Goal: Task Accomplishment & Management: Manage account settings

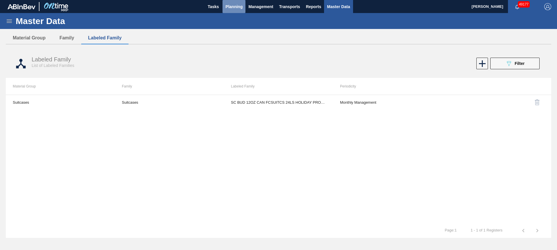
click at [234, 8] on span "Planning" at bounding box center [233, 6] width 17 height 7
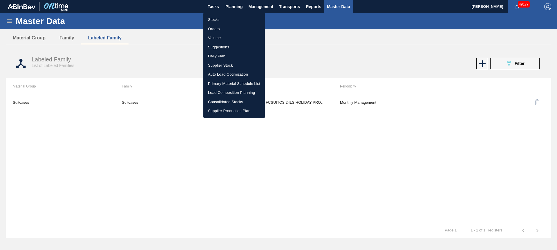
click at [220, 21] on li "Stocks" at bounding box center [233, 19] width 61 height 9
click at [221, 19] on li "Stocks" at bounding box center [233, 19] width 61 height 9
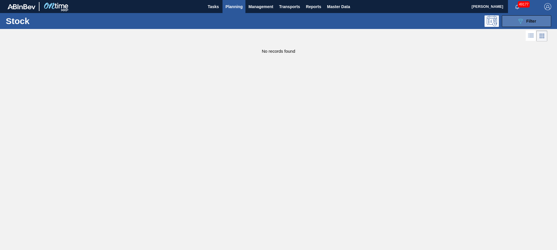
click at [535, 21] on span "Filter" at bounding box center [531, 21] width 10 height 5
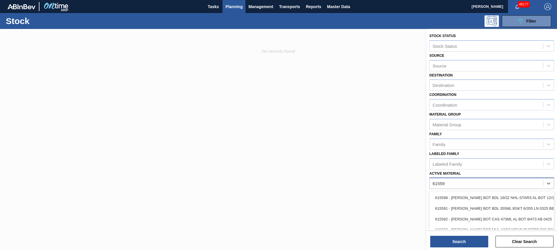
type Material "615597"
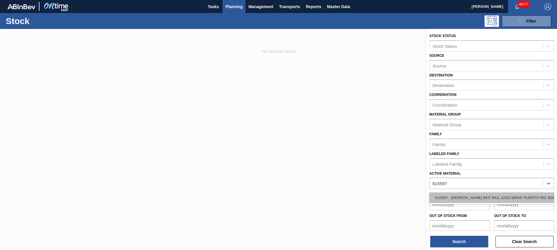
click at [498, 196] on div "615597 - [PERSON_NAME] BOT MUL 12OZ WRAP PUERTO RIC BSKT 6" at bounding box center [491, 197] width 125 height 11
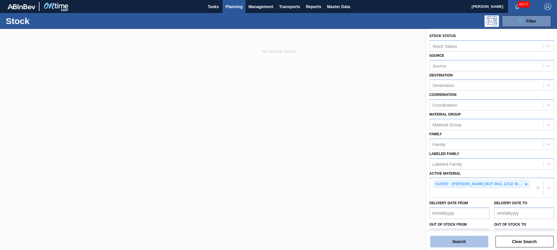
click at [474, 245] on button "Search" at bounding box center [459, 242] width 58 height 12
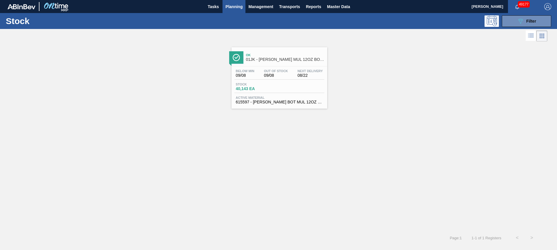
click at [263, 61] on span "01JK - [PERSON_NAME] MUL 12OZ BOT WRAP 6/12 WRAP PK - [US_STATE]" at bounding box center [285, 59] width 78 height 4
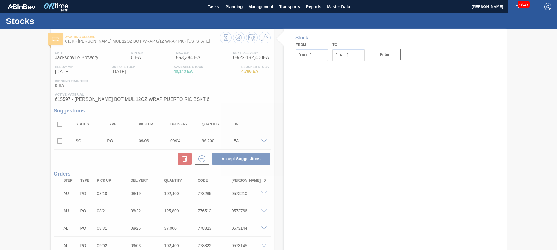
type input "[DATE]"
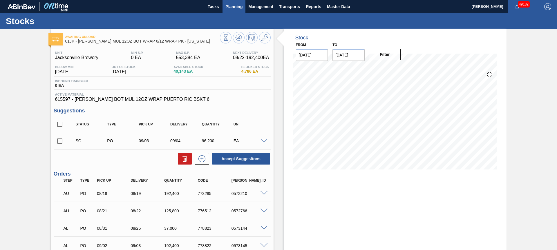
click at [235, 8] on span "Planning" at bounding box center [233, 6] width 17 height 7
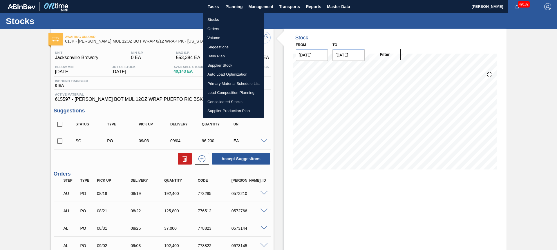
click at [223, 19] on li "Stocks" at bounding box center [233, 19] width 61 height 9
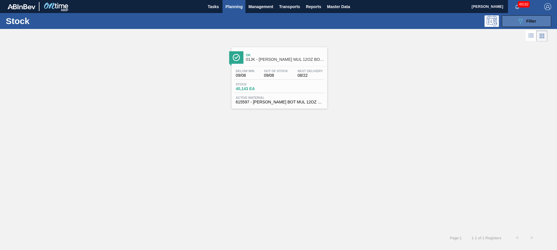
click at [528, 23] on span "Filter" at bounding box center [531, 21] width 10 height 5
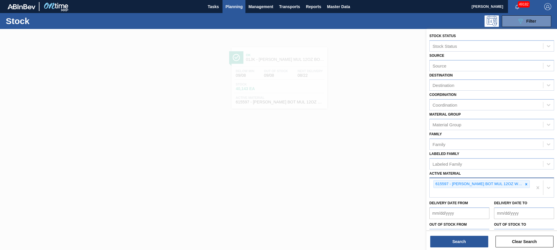
click at [521, 183] on div "615597 - [PERSON_NAME] BOT MUL 12OZ WRAP PUERTO RIC BSKT 6" at bounding box center [477, 184] width 89 height 7
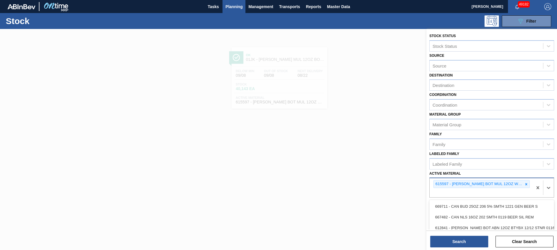
click at [525, 183] on icon at bounding box center [526, 184] width 4 height 4
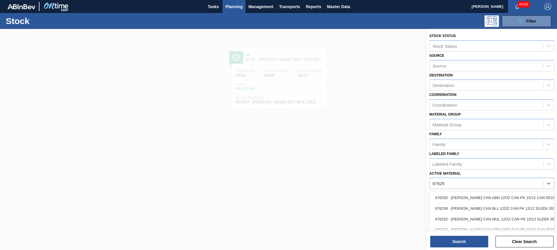
type Material "676253"
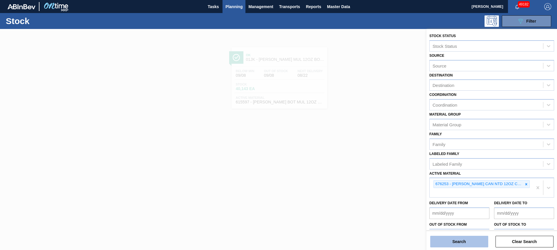
click at [461, 244] on button "Search" at bounding box center [459, 242] width 58 height 12
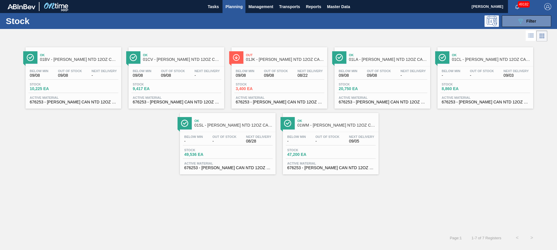
click at [491, 61] on span "01CL - [PERSON_NAME] NTD 12OZ CAN CAN PK 15/12 CAN" at bounding box center [491, 59] width 78 height 4
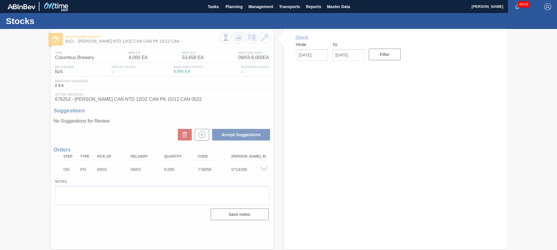
type input "[DATE]"
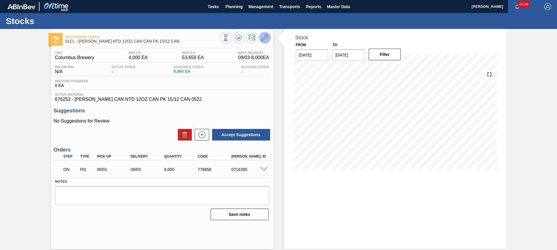
click at [266, 36] on icon at bounding box center [264, 37] width 7 height 7
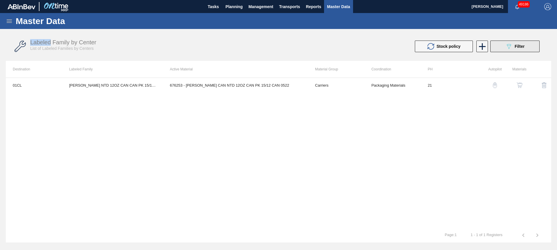
click at [517, 46] on span "Filter" at bounding box center [519, 46] width 10 height 5
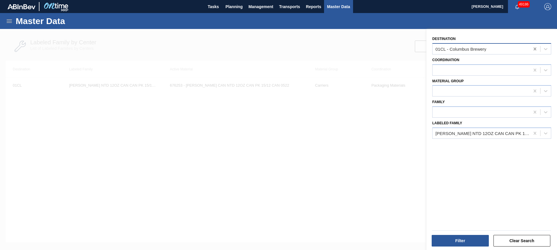
click at [532, 49] on icon at bounding box center [535, 49] width 6 height 6
click at [468, 241] on button "Filter" at bounding box center [459, 241] width 57 height 12
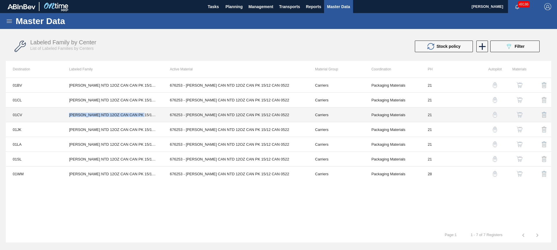
drag, startPoint x: 68, startPoint y: 116, endPoint x: 157, endPoint y: 118, distance: 89.6
click at [157, 118] on td "[PERSON_NAME] NTD 12OZ CAN CAN PK 15/12 CAN" at bounding box center [112, 115] width 101 height 15
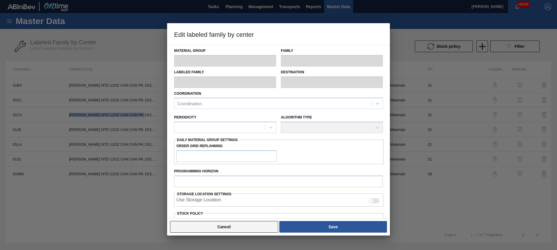
click at [217, 230] on button "Cancel" at bounding box center [224, 227] width 108 height 12
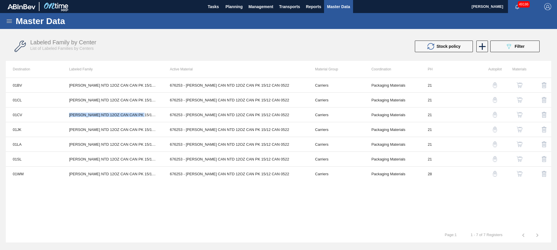
copy td "[PERSON_NAME] NTD 12OZ CAN CAN PK 15/12 CAN"
click at [484, 47] on icon at bounding box center [481, 46] width 11 height 11
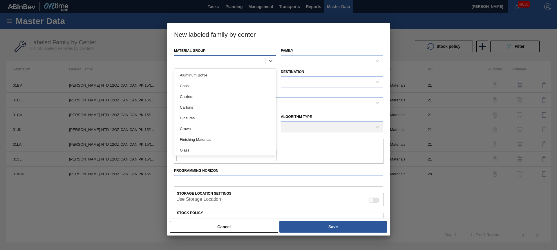
click at [225, 65] on div at bounding box center [225, 60] width 102 height 11
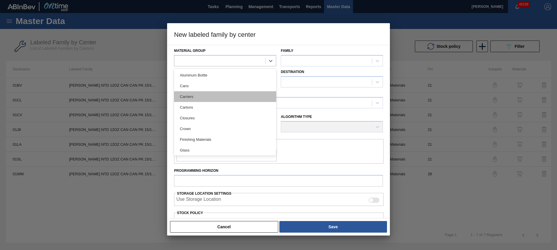
click at [214, 98] on div "Carriers" at bounding box center [225, 96] width 102 height 11
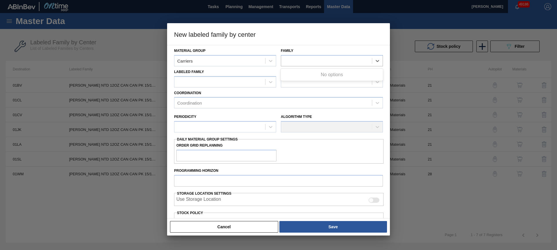
drag, startPoint x: 295, startPoint y: 63, endPoint x: 304, endPoint y: 77, distance: 16.2
click at [295, 63] on div at bounding box center [326, 61] width 91 height 8
drag, startPoint x: 303, startPoint y: 83, endPoint x: 226, endPoint y: 86, distance: 77.4
click at [303, 83] on div "Can Carriers" at bounding box center [332, 86] width 102 height 11
click at [222, 86] on div at bounding box center [225, 81] width 102 height 11
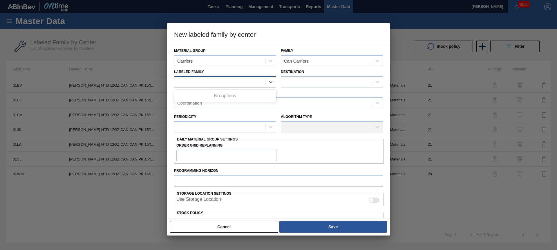
paste Family "[PERSON_NAME] NTD 12OZ CAN CAN PK 15/12 CAN"
type Family "[PERSON_NAME] NTD 12OZ CAN CAN PK 15/12 CA"
paste Family "[PERSON_NAME] NTD 12OZ CAN CAN PK 15/12 CAN"
type Family "[PERSON_NAME] NTD 12OZ CAN CAN PK 15/12 CAN"
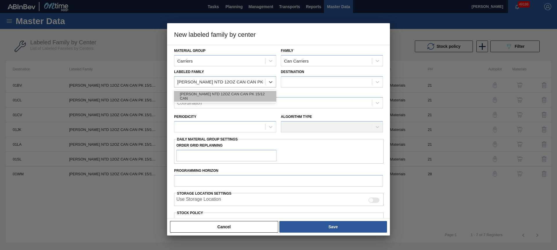
click at [256, 97] on div "[PERSON_NAME] NTD 12OZ CAN CAN PK 15/12 CAN" at bounding box center [225, 96] width 102 height 11
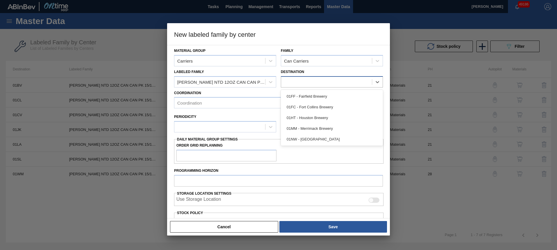
click at [307, 81] on div at bounding box center [326, 82] width 91 height 8
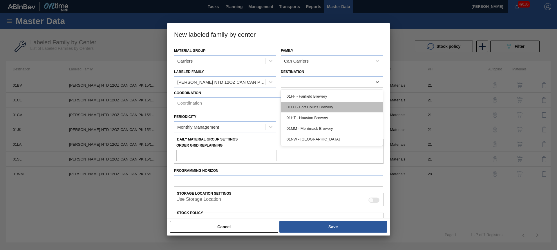
click at [318, 103] on div "01FC - Fort Collins Brewery" at bounding box center [332, 107] width 102 height 11
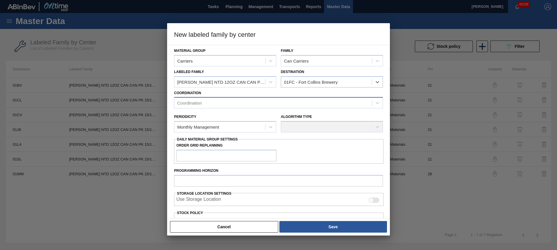
click at [234, 103] on div "Coordination" at bounding box center [272, 103] width 197 height 8
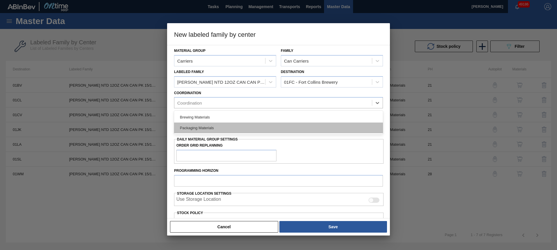
click at [222, 127] on div "Packaging Materials" at bounding box center [278, 128] width 209 height 11
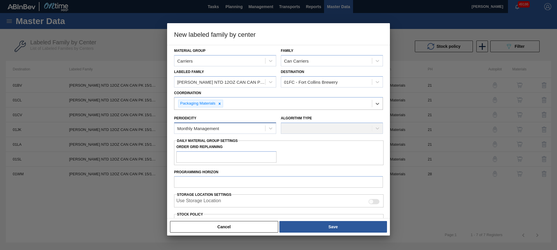
click at [218, 129] on div "Monthly Management" at bounding box center [198, 128] width 42 height 5
click at [209, 142] on div "Monthly Management" at bounding box center [225, 142] width 102 height 11
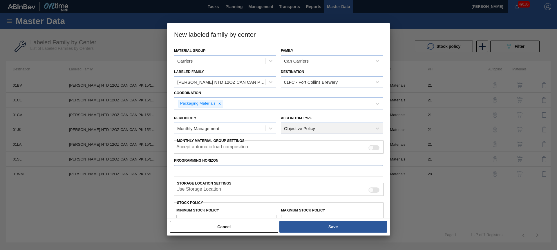
click at [221, 172] on input "Programming Horizon" at bounding box center [278, 171] width 209 height 12
type input "28"
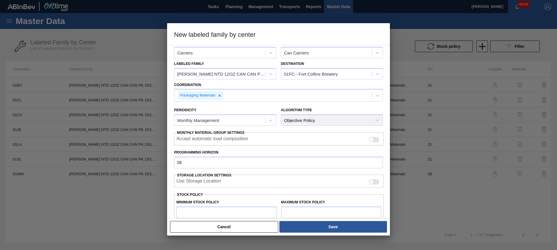
type input "0"
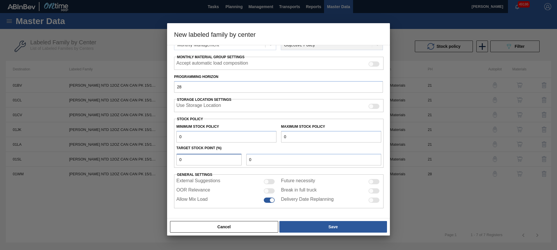
type input "0"
click at [263, 193] on input "OOR Relevance" at bounding box center [263, 193] width 0 height 0
checkbox input "true"
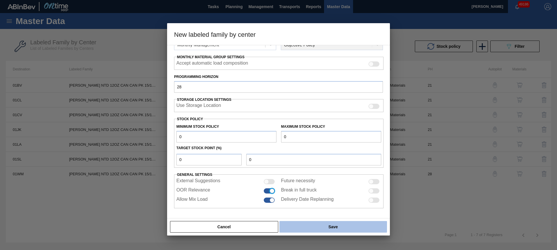
click at [299, 225] on button "Save" at bounding box center [333, 227] width 108 height 12
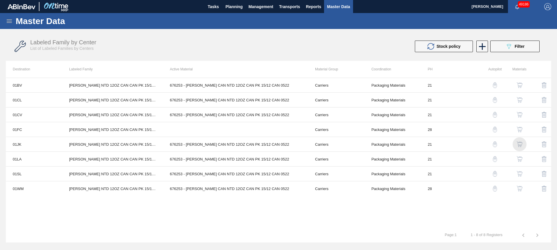
click at [518, 143] on img "button" at bounding box center [519, 144] width 6 height 6
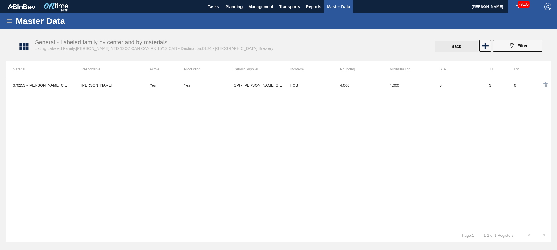
click at [458, 45] on button "Back" at bounding box center [455, 47] width 43 height 12
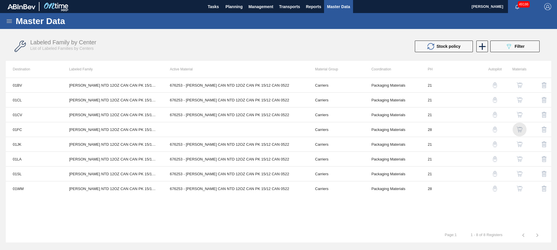
click at [520, 130] on img "button" at bounding box center [519, 130] width 6 height 6
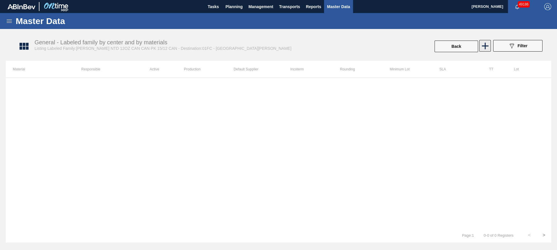
click at [486, 44] on icon at bounding box center [484, 45] width 11 height 11
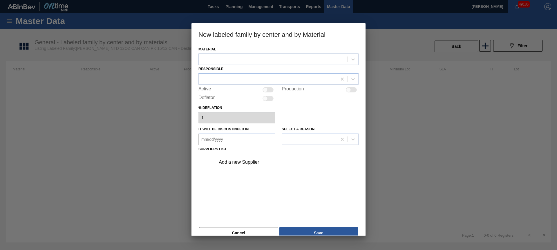
click at [312, 59] on div at bounding box center [273, 59] width 149 height 8
click at [259, 232] on button "Cancel" at bounding box center [238, 233] width 79 height 12
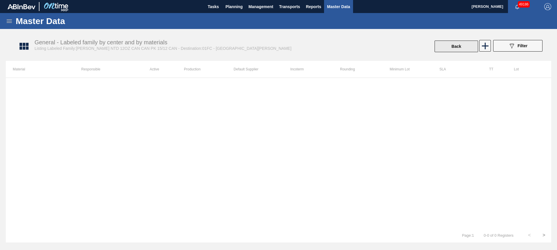
click at [454, 49] on button "Back" at bounding box center [455, 47] width 43 height 12
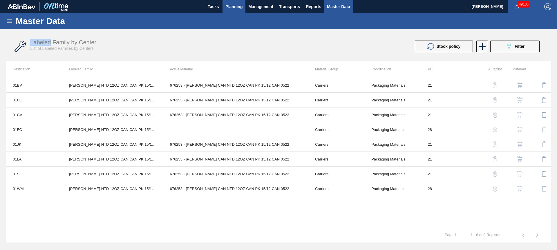
click at [234, 10] on span "Planning" at bounding box center [233, 6] width 17 height 7
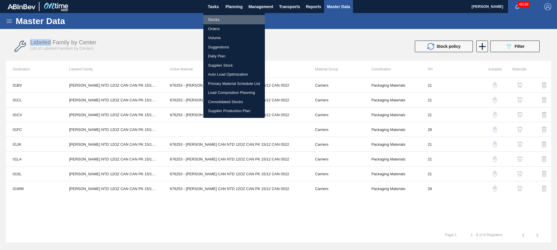
click at [223, 21] on li "Stocks" at bounding box center [233, 19] width 61 height 9
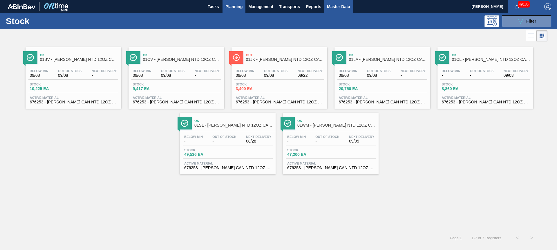
click at [341, 8] on span "Master Data" at bounding box center [338, 6] width 23 height 7
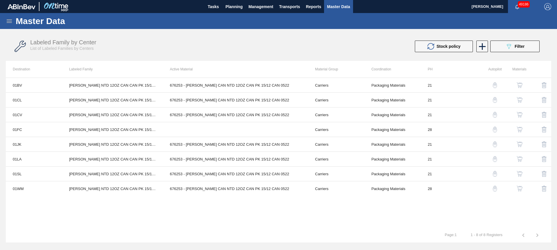
click at [10, 21] on icon at bounding box center [9, 20] width 5 height 3
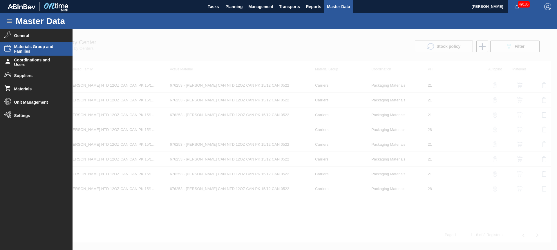
click at [28, 48] on span "Materials Group and Families" at bounding box center [38, 48] width 48 height 9
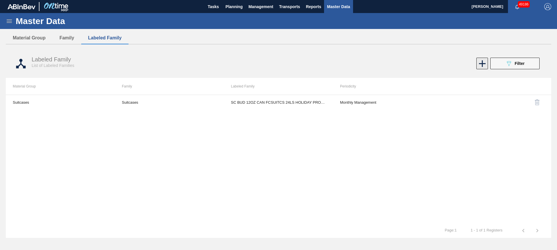
click at [482, 64] on icon at bounding box center [481, 63] width 11 height 11
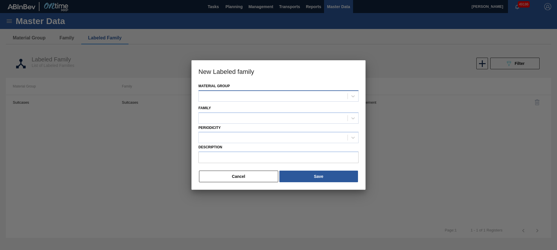
click at [235, 94] on div at bounding box center [273, 96] width 149 height 8
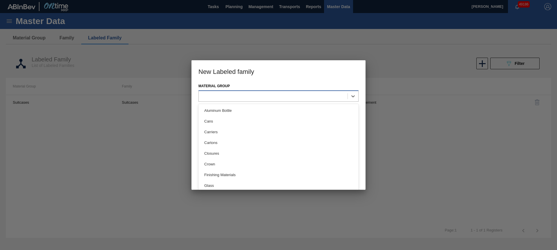
type Group "c"
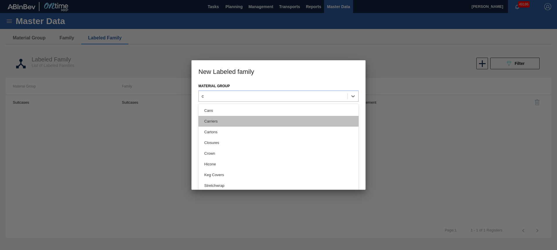
click at [214, 124] on div "Carriers" at bounding box center [278, 121] width 160 height 11
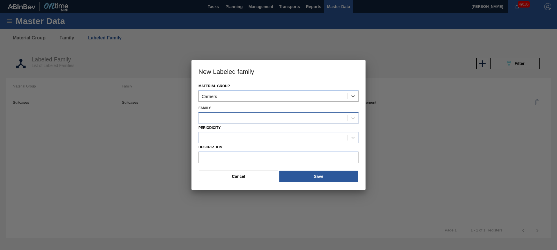
click at [221, 119] on div at bounding box center [273, 118] width 149 height 8
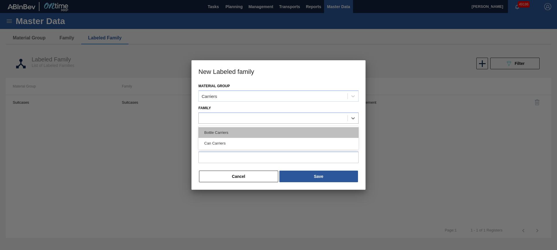
click at [227, 135] on div "Bottle Carriers" at bounding box center [278, 132] width 160 height 11
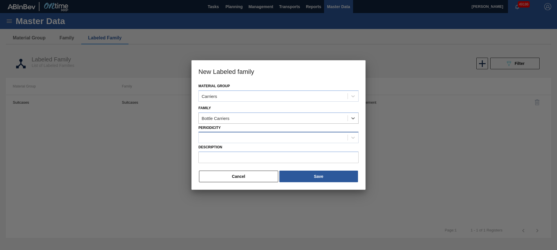
click at [223, 137] on div at bounding box center [273, 138] width 149 height 8
drag, startPoint x: 226, startPoint y: 154, endPoint x: 224, endPoint y: 162, distance: 7.5
click at [226, 154] on div "Monthly Management" at bounding box center [278, 152] width 160 height 11
click at [224, 162] on input "Description" at bounding box center [278, 158] width 160 height 12
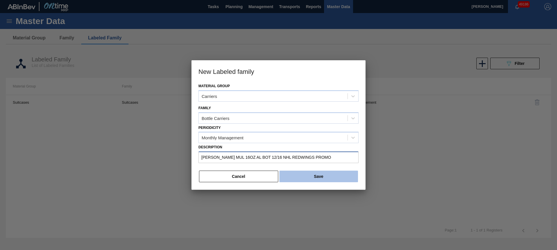
type input "[PERSON_NAME] MUL 16OZ AL BOT 12/16 NHL REDWINGS PROMO"
click at [300, 177] on button "Save" at bounding box center [318, 177] width 79 height 12
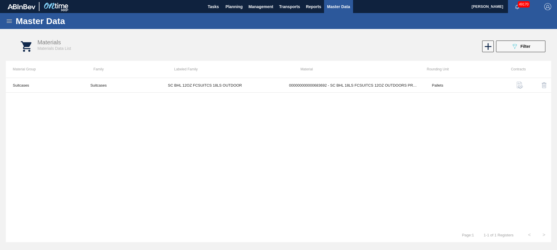
click at [7, 21] on icon at bounding box center [9, 21] width 7 height 7
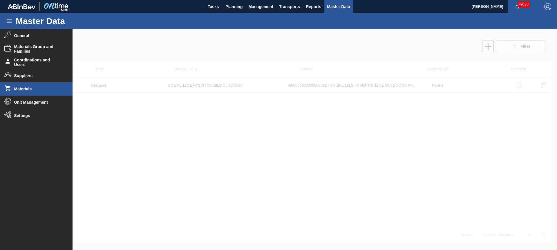
click at [33, 87] on span "Materials" at bounding box center [38, 89] width 48 height 5
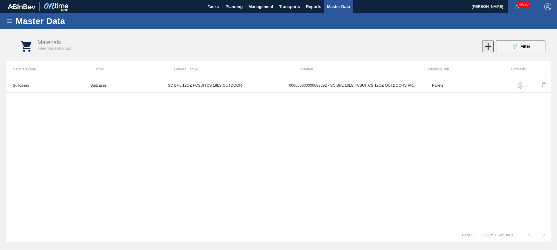
click at [491, 45] on icon at bounding box center [487, 46] width 11 height 11
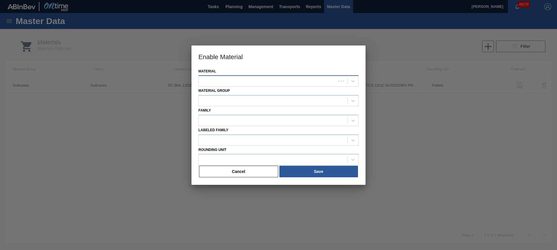
click at [256, 80] on div at bounding box center [267, 81] width 137 height 8
type input "615603"
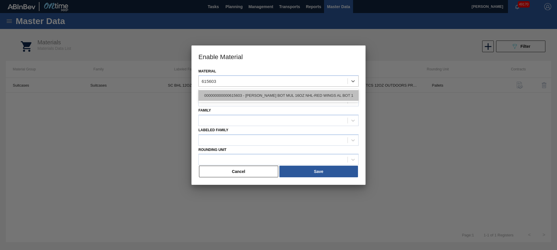
click at [293, 97] on div "000000000000615603 - CARR BOT MUL 16OZ NHL-RED WINGS AL BOT 1" at bounding box center [278, 95] width 160 height 11
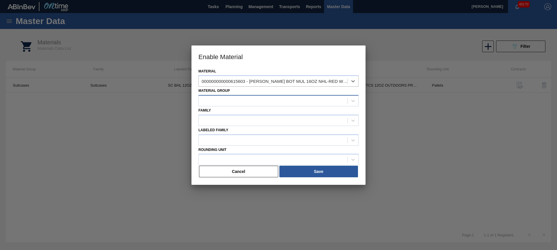
click at [239, 102] on div at bounding box center [273, 101] width 149 height 8
click at [229, 104] on div at bounding box center [273, 101] width 149 height 8
click at [231, 101] on div at bounding box center [273, 101] width 149 height 8
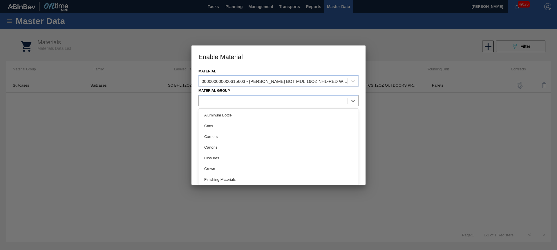
drag, startPoint x: 216, startPoint y: 137, endPoint x: 224, endPoint y: 120, distance: 19.1
click at [217, 137] on div "Carriers" at bounding box center [278, 136] width 160 height 11
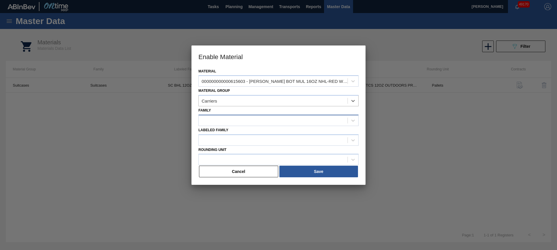
click at [224, 121] on div at bounding box center [273, 120] width 149 height 8
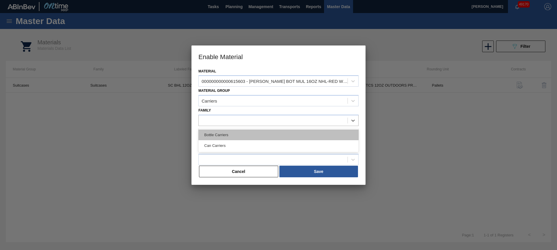
click at [221, 137] on div "Bottle Carriers" at bounding box center [278, 135] width 160 height 11
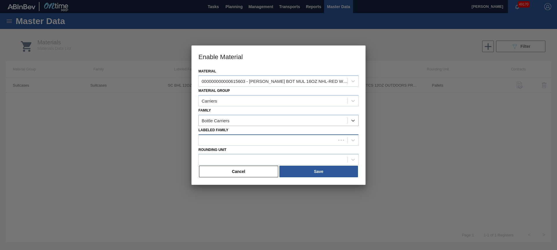
click at [217, 139] on div at bounding box center [267, 140] width 137 height 8
paste Family "[PERSON_NAME] MUL 16OZ AL BOT 12/16 NHL REDWINGS PROMO"
type Family "[PERSON_NAME] MUL 16OZ AL BOT 12/16 NHL REDWINGS PROMO"
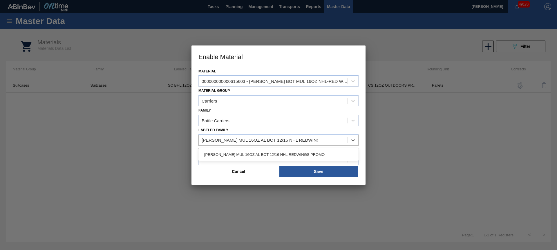
click at [240, 151] on div "[PERSON_NAME] MUL 16OZ AL BOT 12/16 NHL REDWINGS PROMO" at bounding box center [278, 154] width 160 height 11
click at [242, 156] on div at bounding box center [273, 160] width 149 height 8
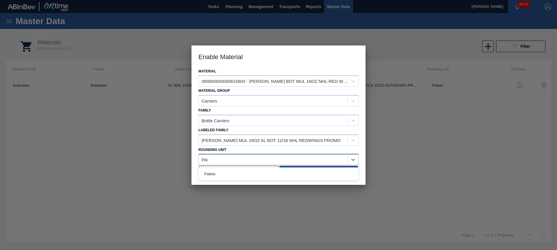
type Unit "PALL"
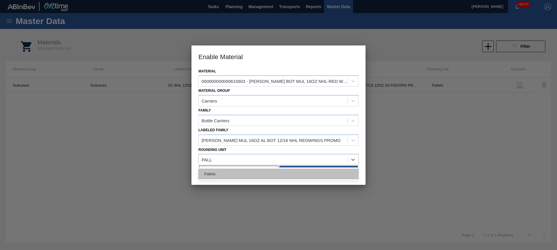
click at [257, 174] on div "Pallets" at bounding box center [278, 174] width 160 height 11
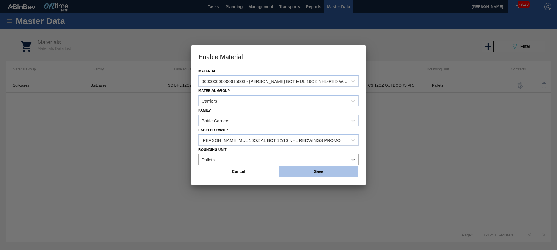
click at [298, 171] on button "Save" at bounding box center [318, 172] width 79 height 12
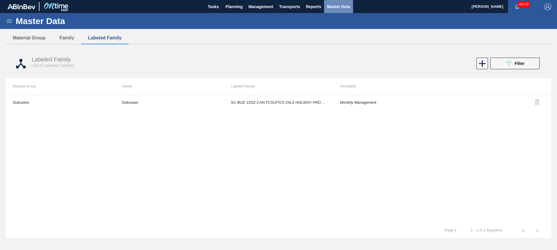
click at [346, 7] on span "Master Data" at bounding box center [338, 6] width 23 height 7
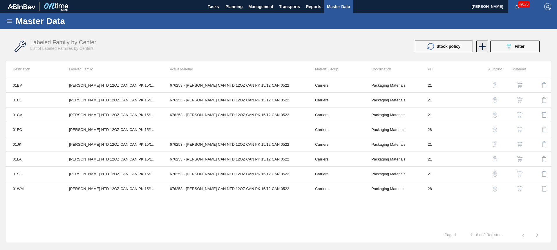
click at [483, 46] on icon at bounding box center [482, 46] width 7 height 7
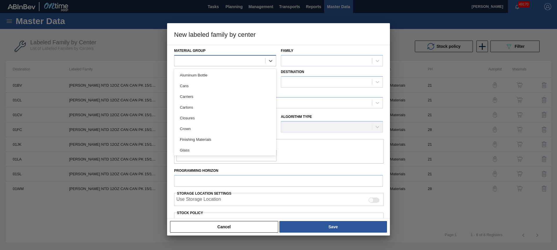
click at [245, 62] on div at bounding box center [219, 61] width 91 height 8
drag, startPoint x: 233, startPoint y: 95, endPoint x: 306, endPoint y: 71, distance: 76.6
click at [234, 94] on div "Carriers" at bounding box center [225, 96] width 102 height 11
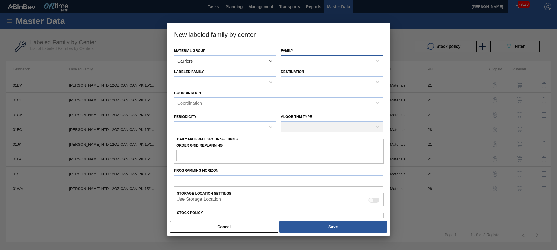
drag, startPoint x: 307, startPoint y: 59, endPoint x: 308, endPoint y: 63, distance: 3.9
click at [307, 59] on div at bounding box center [326, 61] width 91 height 8
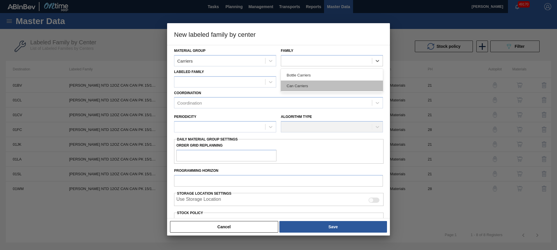
click at [312, 86] on div "Can Carriers" at bounding box center [332, 86] width 102 height 11
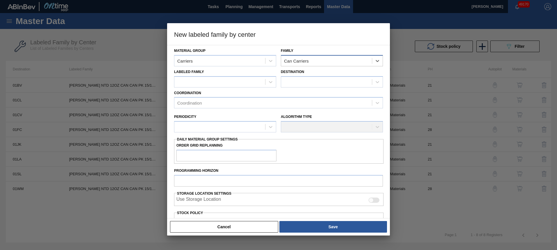
click at [305, 60] on div "Can Carriers" at bounding box center [296, 60] width 25 height 5
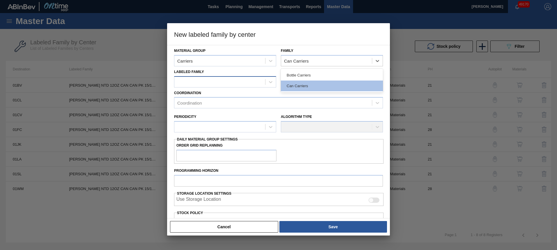
drag, startPoint x: 302, startPoint y: 79, endPoint x: 243, endPoint y: 83, distance: 59.0
click at [301, 79] on div "Bottle Carriers" at bounding box center [332, 75] width 102 height 11
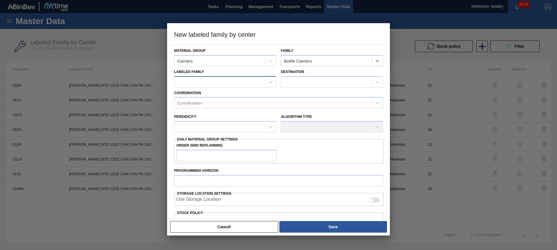
click at [228, 83] on div at bounding box center [219, 82] width 91 height 8
paste Family "[PERSON_NAME] MUL 16OZ AL BOT 12/16 NHL REDWINGS PROMO"
type Family "[PERSON_NAME] MUL 16OZ AL BOT 12/16 NHL REDWINGS PROMO"
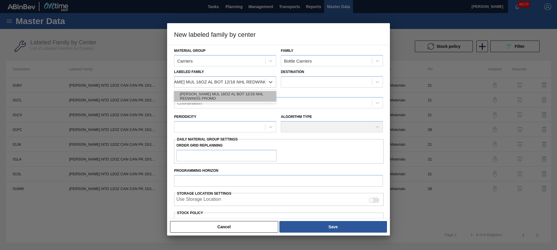
click at [234, 94] on div "[PERSON_NAME] MUL 16OZ AL BOT 12/16 NHL REDWINGS PROMO" at bounding box center [225, 96] width 102 height 11
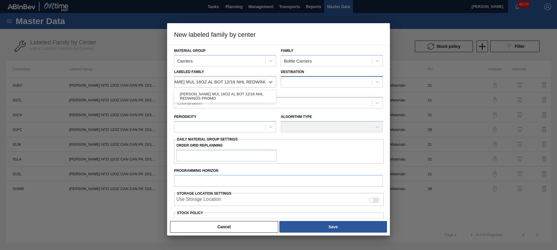
click at [304, 80] on div at bounding box center [326, 82] width 91 height 8
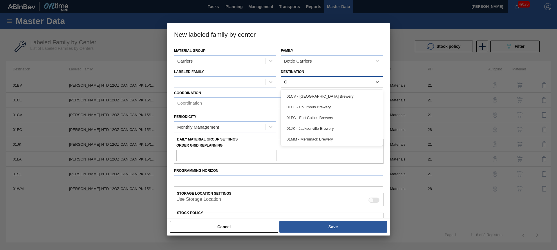
type input "CO"
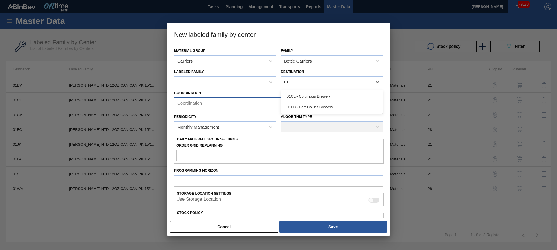
click at [301, 99] on div "01CL - Columbus Brewery" at bounding box center [332, 96] width 102 height 11
click at [251, 106] on div "Coordination" at bounding box center [272, 103] width 197 height 8
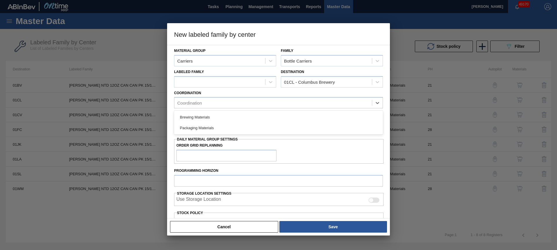
click at [222, 119] on div "Brewing Materials" at bounding box center [278, 117] width 209 height 11
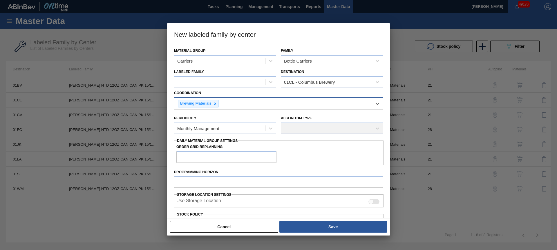
click at [220, 104] on div "Brewing Materials" at bounding box center [272, 104] width 197 height 12
click at [215, 103] on icon at bounding box center [215, 104] width 4 height 4
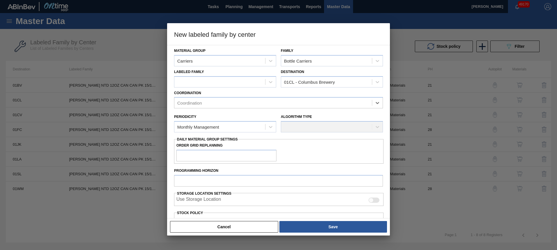
drag, startPoint x: 208, startPoint y: 104, endPoint x: 206, endPoint y: 110, distance: 5.9
click at [208, 104] on div "Coordination" at bounding box center [272, 103] width 197 height 8
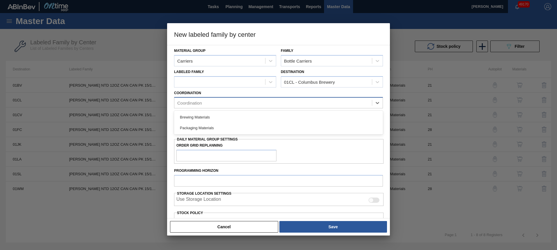
click at [197, 105] on div "Coordination" at bounding box center [189, 103] width 25 height 5
click at [192, 126] on div "Packaging Materials" at bounding box center [278, 128] width 209 height 11
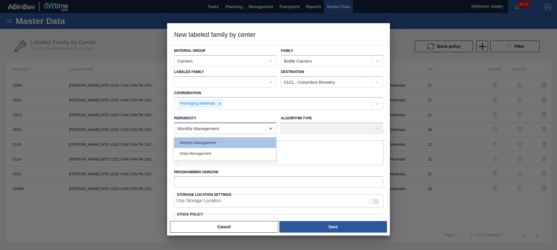
drag, startPoint x: 194, startPoint y: 126, endPoint x: 195, endPoint y: 131, distance: 4.5
click at [194, 127] on div "Monthly Management" at bounding box center [198, 128] width 42 height 5
click at [197, 142] on div "Monthly Management" at bounding box center [225, 142] width 102 height 11
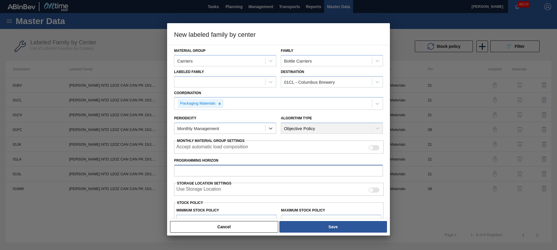
drag, startPoint x: 203, startPoint y: 170, endPoint x: 201, endPoint y: 163, distance: 7.8
click at [203, 170] on input "Programming Horizon" at bounding box center [278, 171] width 209 height 12
type input "28"
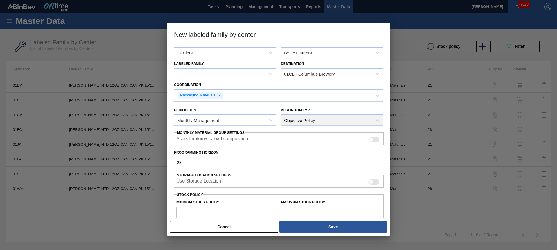
type input "0"
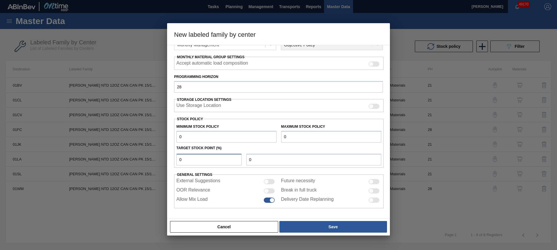
type input "0"
click at [263, 193] on input "OOR Relevance" at bounding box center [263, 193] width 0 height 0
checkbox input "true"
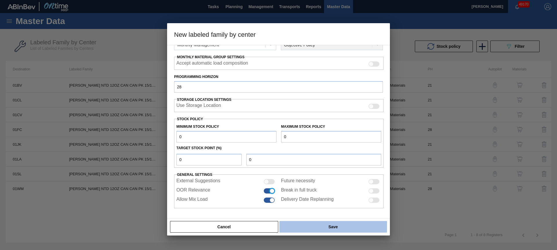
click at [346, 227] on button "Save" at bounding box center [333, 227] width 108 height 12
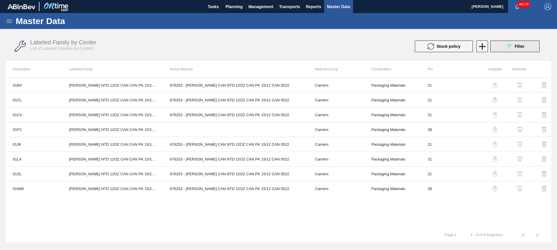
click at [516, 47] on span "Filter" at bounding box center [519, 46] width 10 height 5
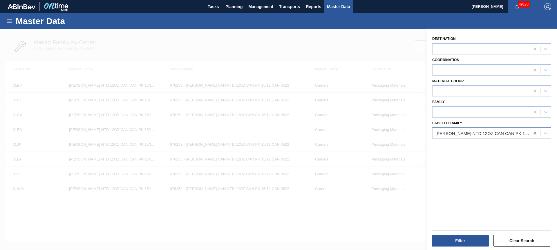
click at [534, 133] on icon at bounding box center [534, 133] width 3 height 3
paste Family "[PERSON_NAME] MUL 16OZ AL BOT 12/16 NHL REDWINGS PROMO"
type Family "[PERSON_NAME] MUL 16OZ AL BOT 12/16 NHL REDWINGS PROMO"
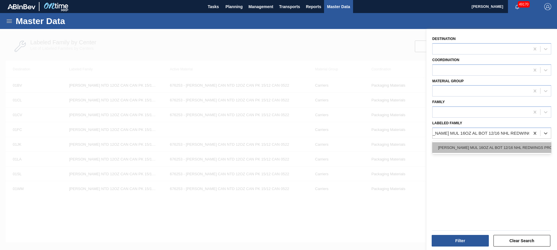
click at [501, 149] on div "[PERSON_NAME] MUL 16OZ AL BOT 12/16 NHL REDWINGS PROMO" at bounding box center [491, 147] width 119 height 11
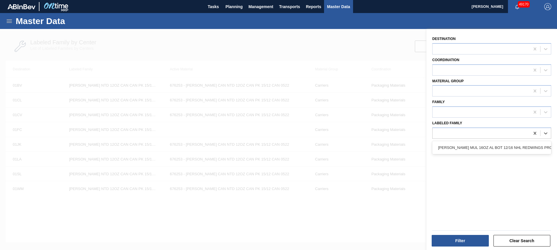
scroll to position [0, 1]
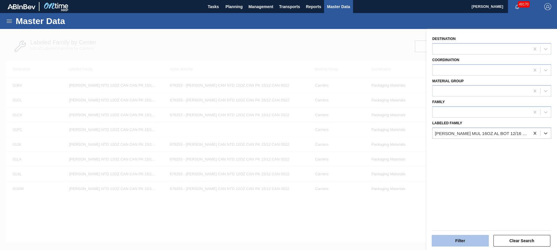
click at [459, 238] on button "Filter" at bounding box center [459, 241] width 57 height 12
